Goal: Information Seeking & Learning: Learn about a topic

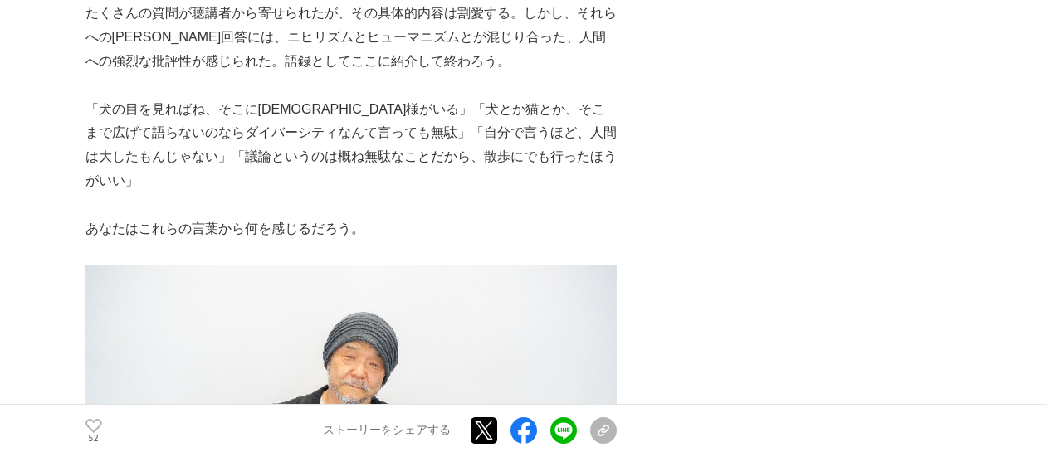
scroll to position [5560, 0]
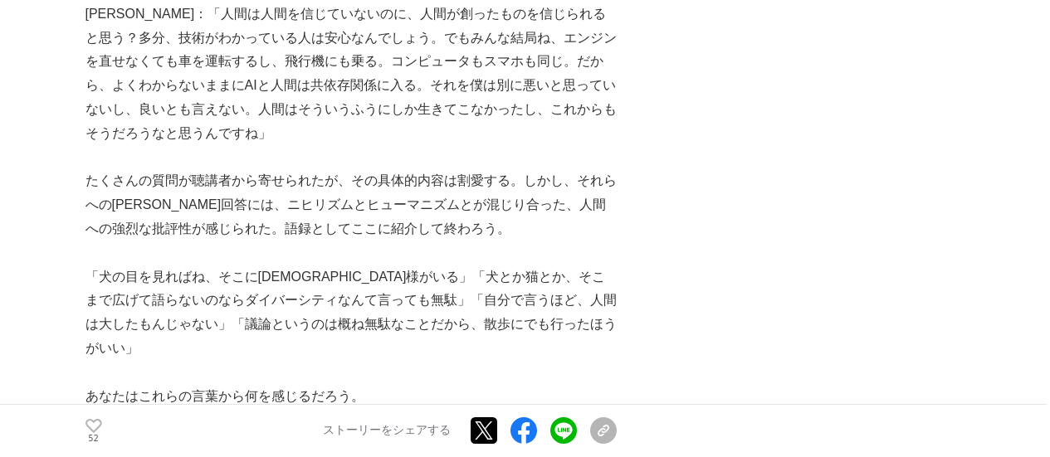
scroll to position [5311, 0]
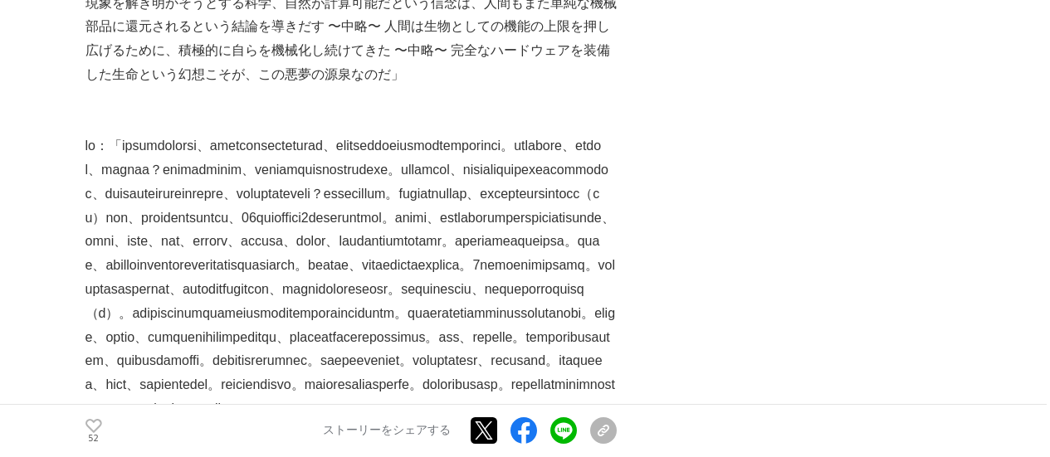
scroll to position [3568, 0]
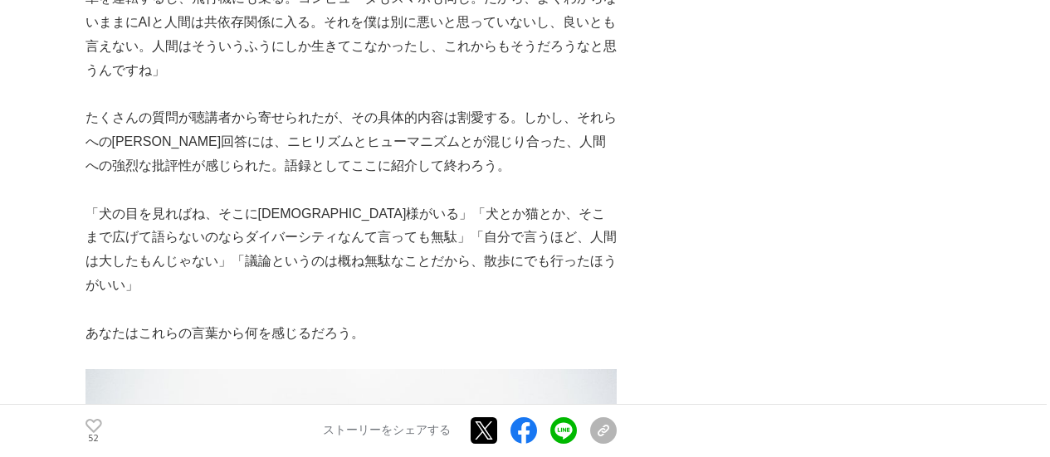
scroll to position [5311, 0]
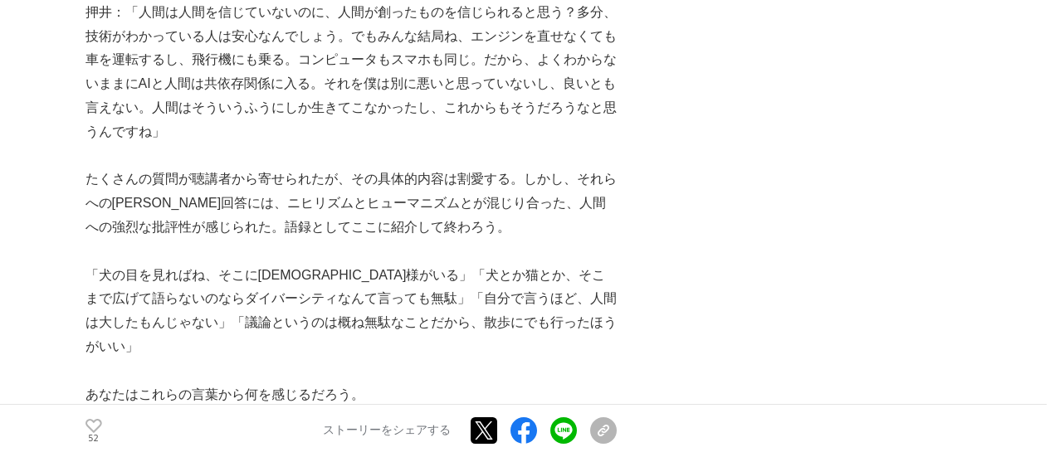
scroll to position [5394, 0]
